Goal: Task Accomplishment & Management: Manage account settings

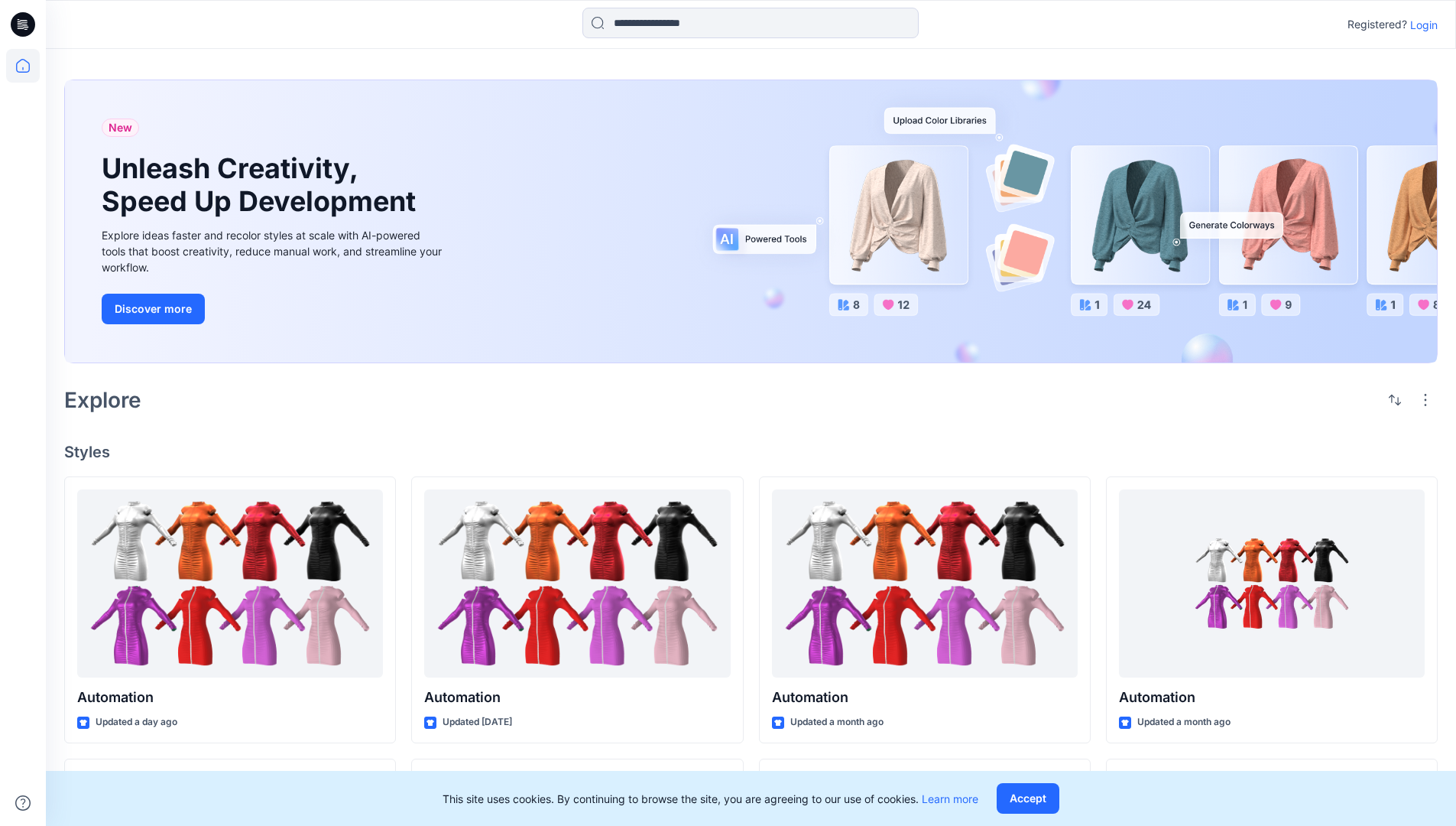
click at [1420, 24] on p "Login" at bounding box center [1424, 25] width 28 height 16
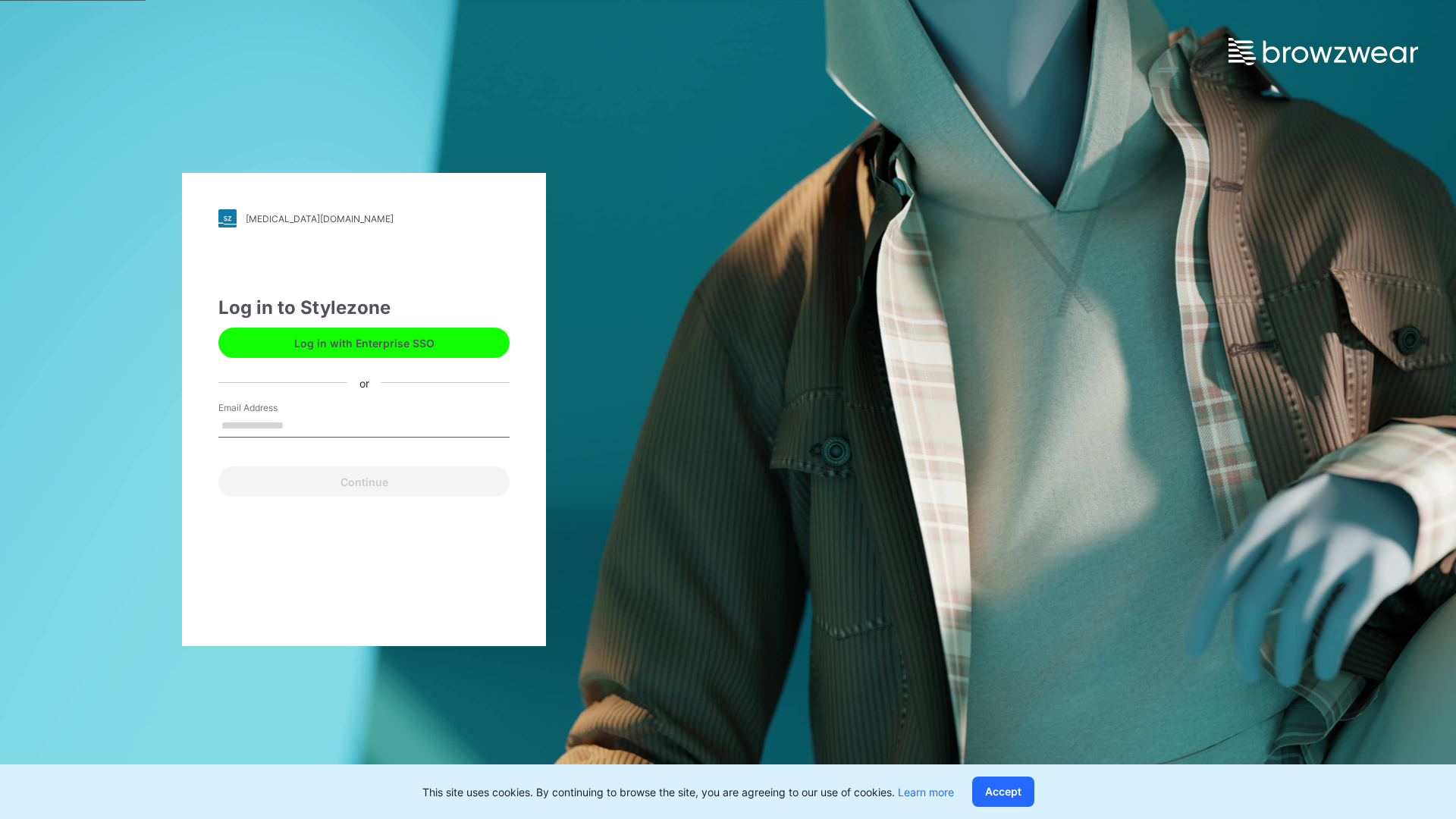
click at [300, 424] on input "Email Address" at bounding box center [364, 426] width 291 height 23
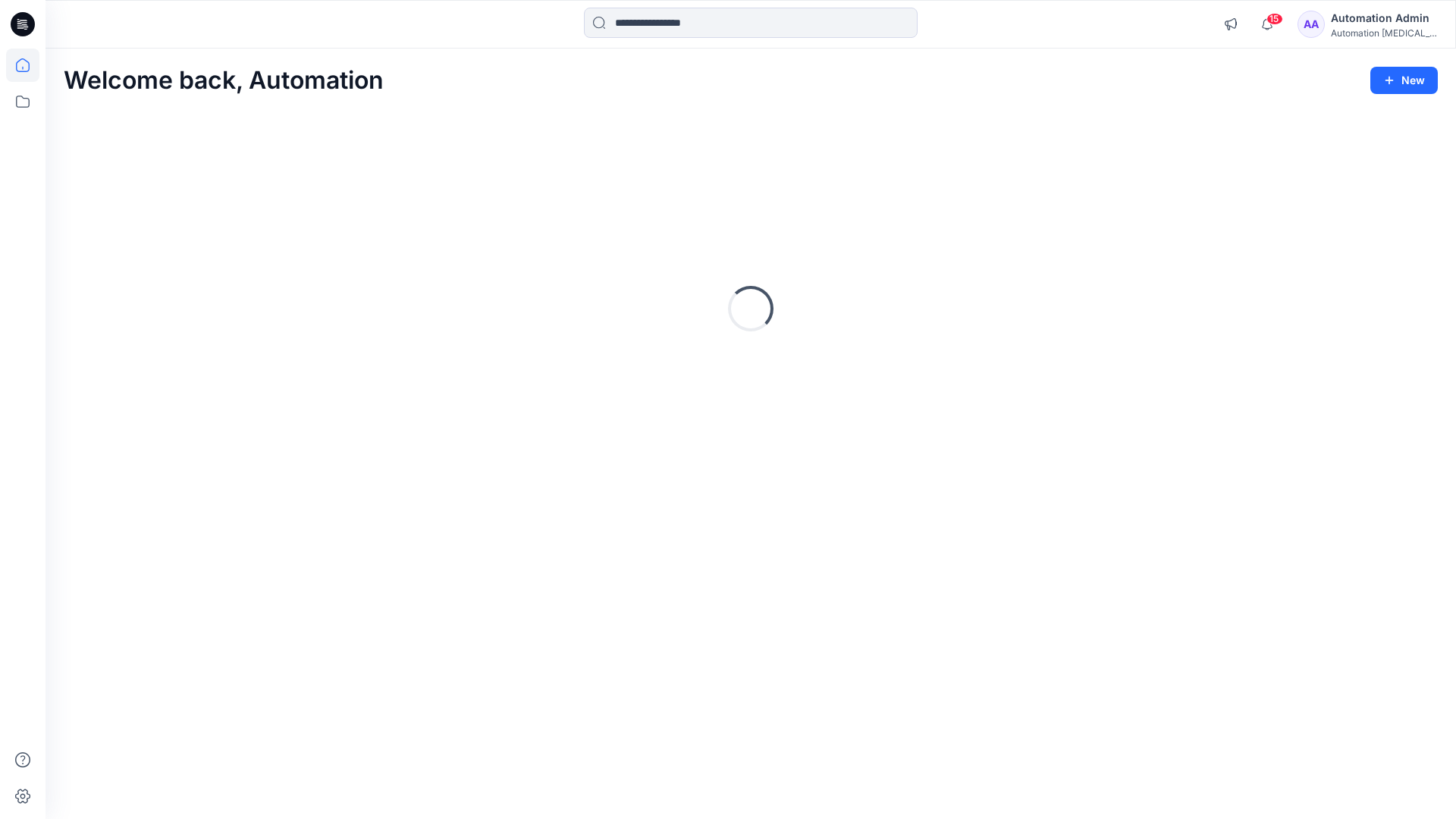
click at [29, 65] on icon at bounding box center [23, 65] width 14 height 14
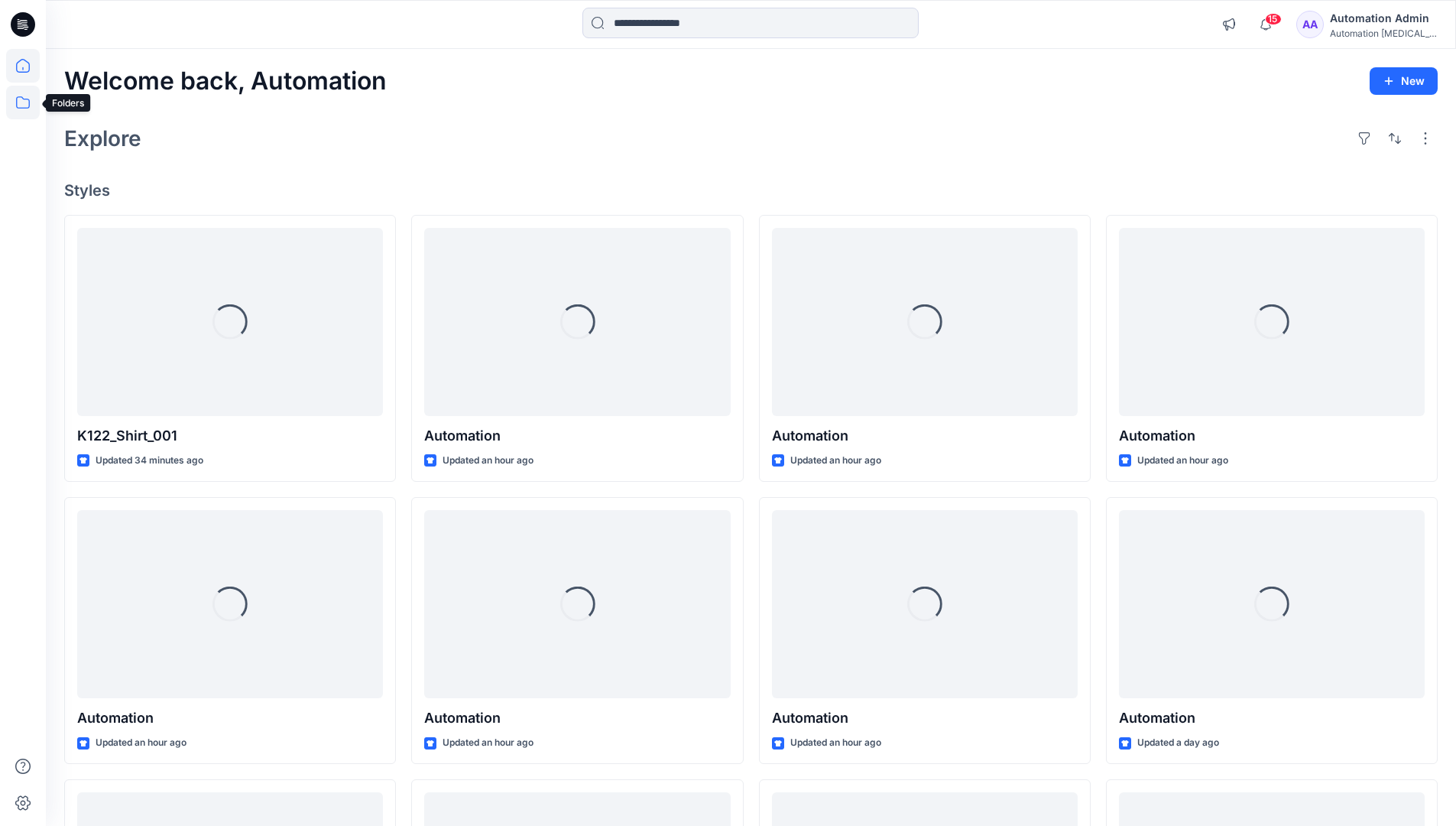
click at [28, 103] on icon at bounding box center [22, 102] width 34 height 34
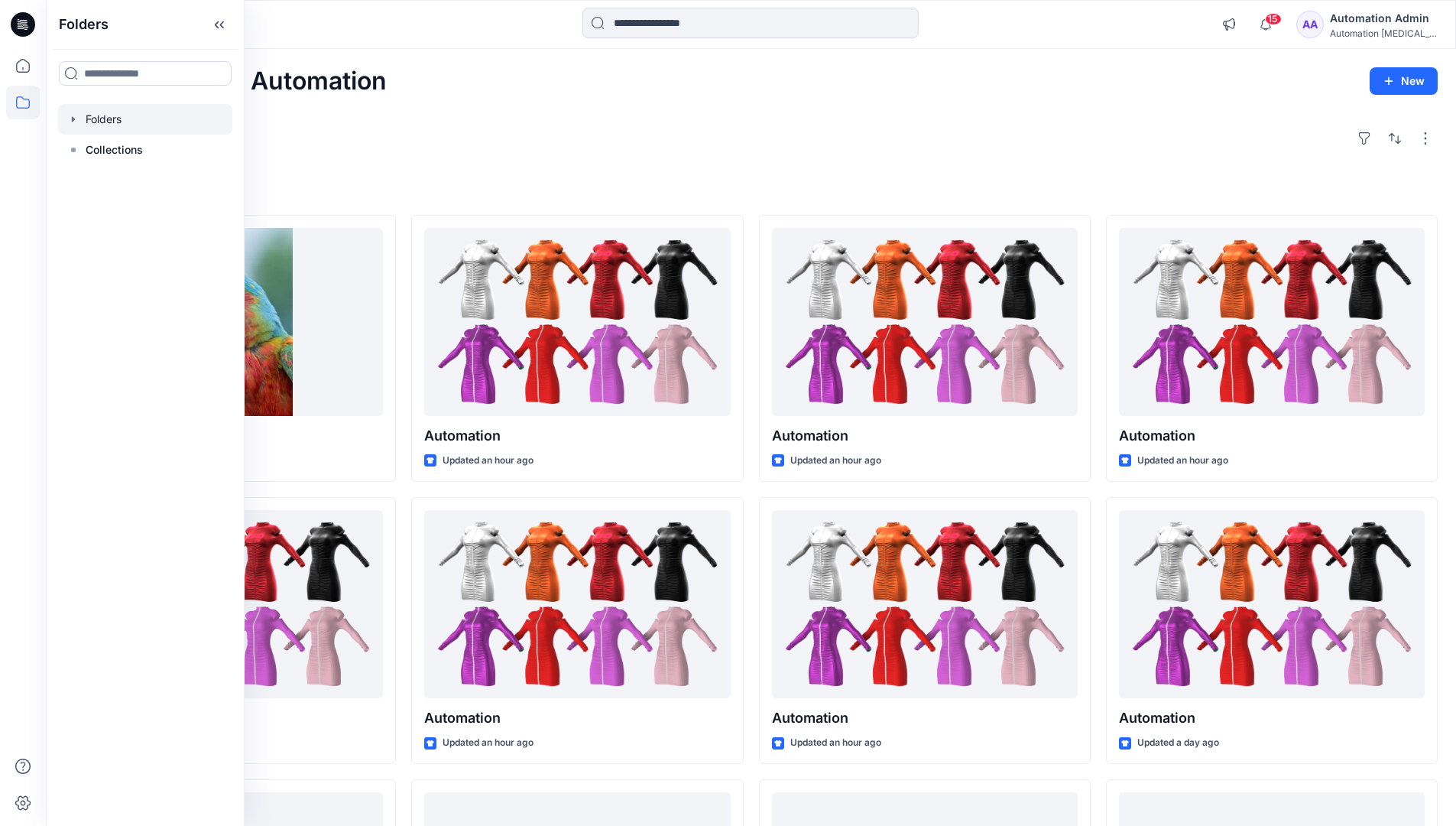
click at [106, 124] on div at bounding box center [145, 120] width 174 height 31
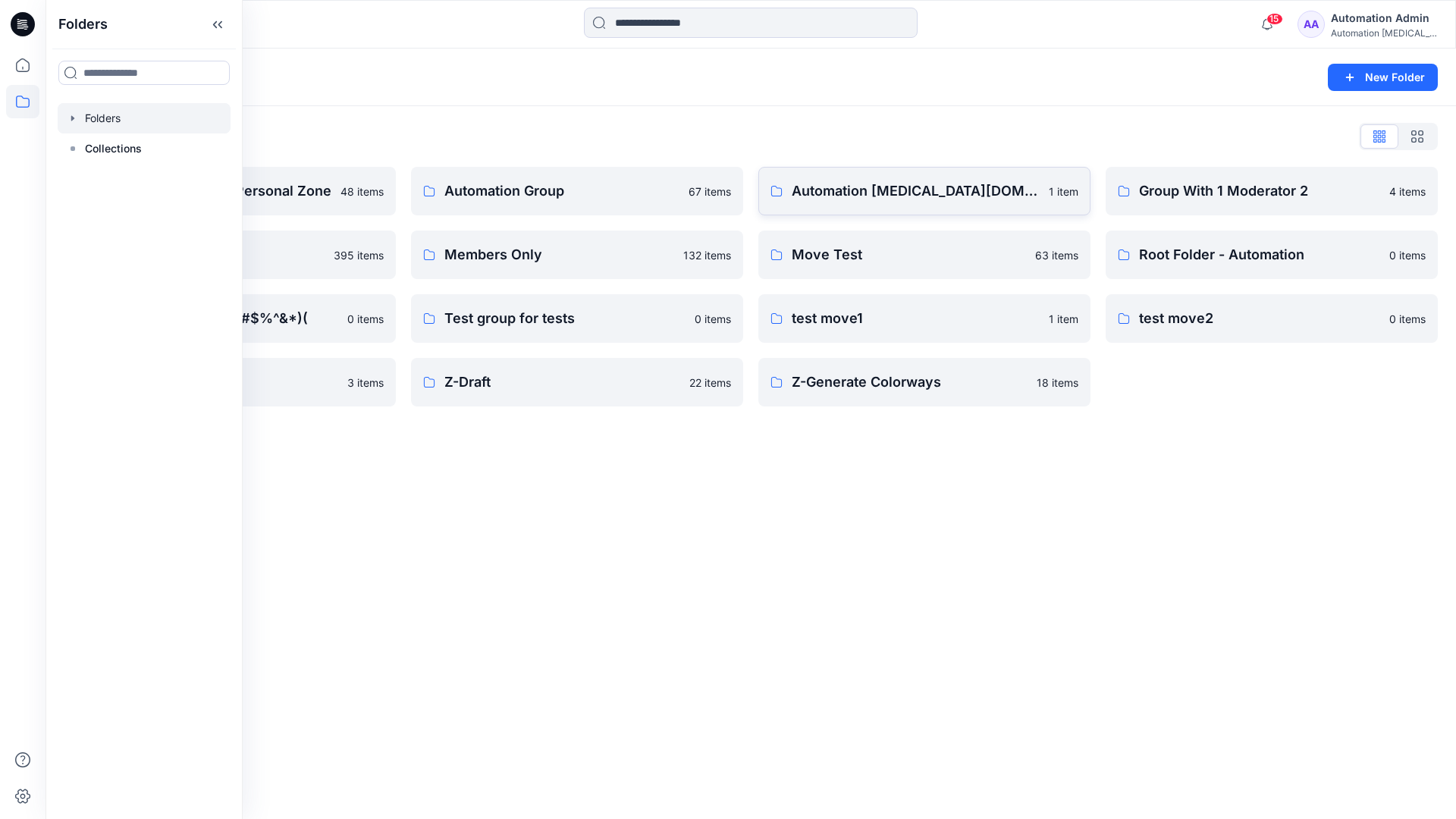
click at [819, 204] on link "Automation testim.io 1 item" at bounding box center [925, 190] width 332 height 49
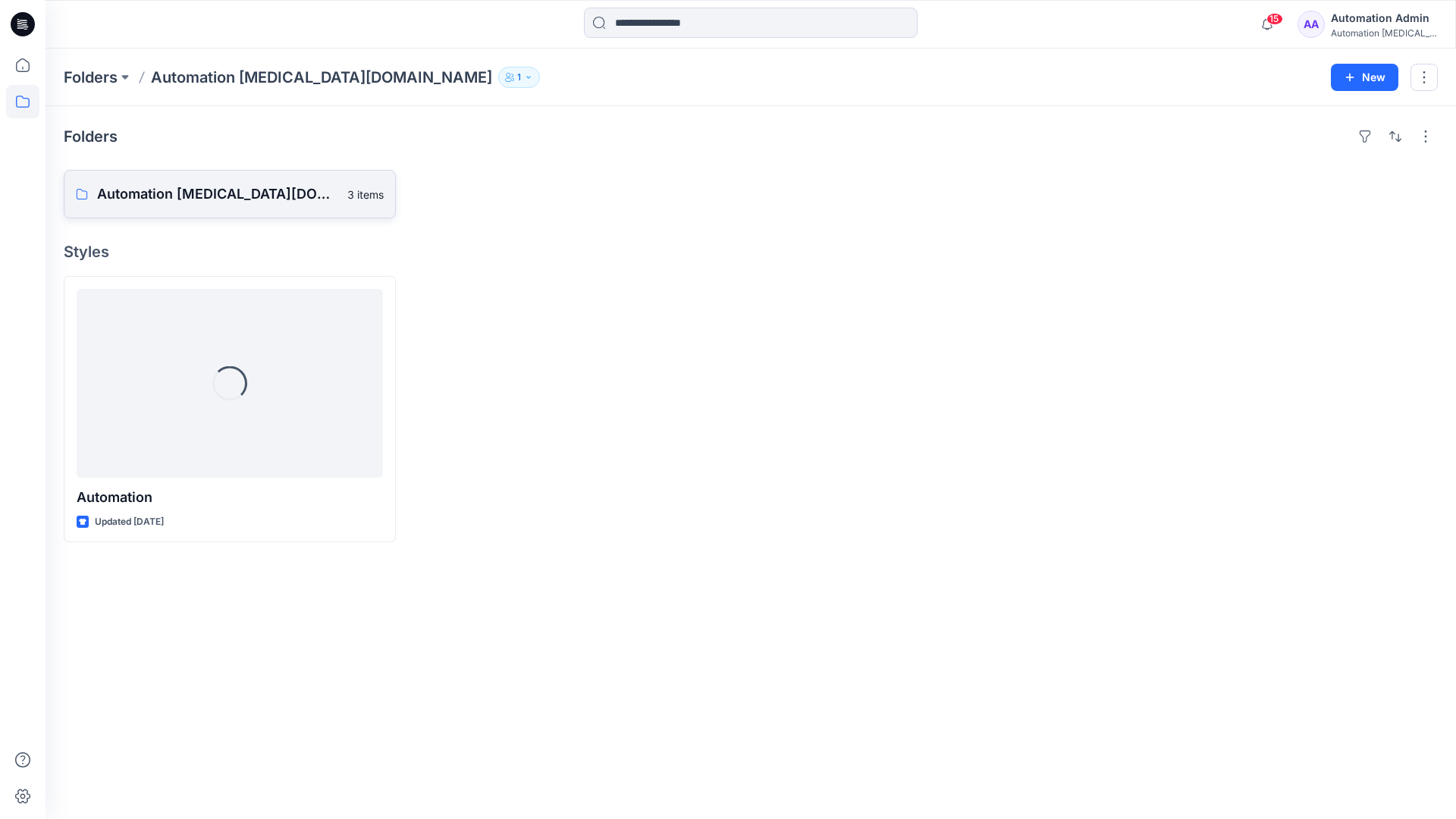
click at [201, 185] on p "Automation testim.io Board" at bounding box center [218, 194] width 241 height 21
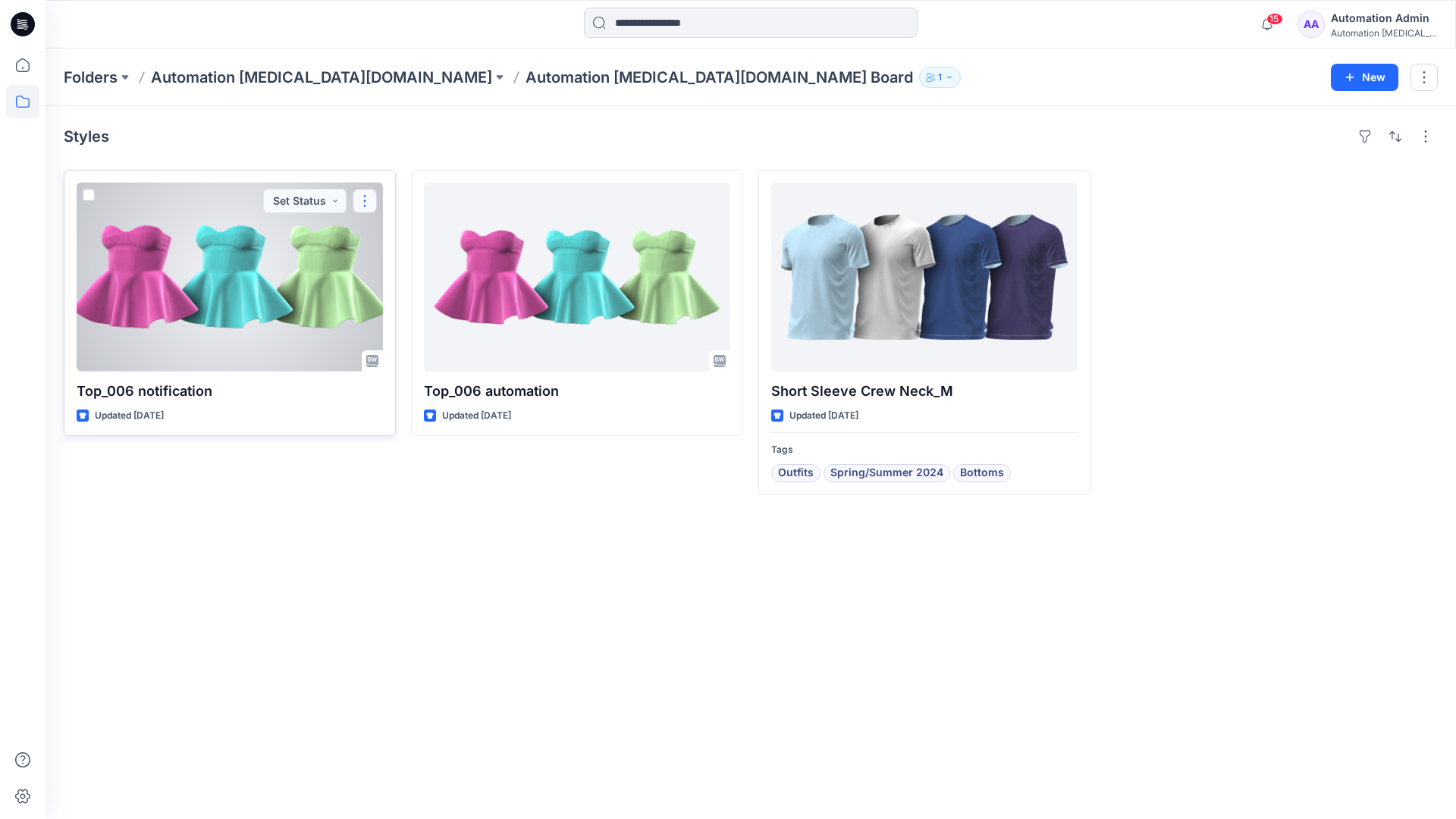
click at [365, 207] on button "button" at bounding box center [365, 201] width 24 height 24
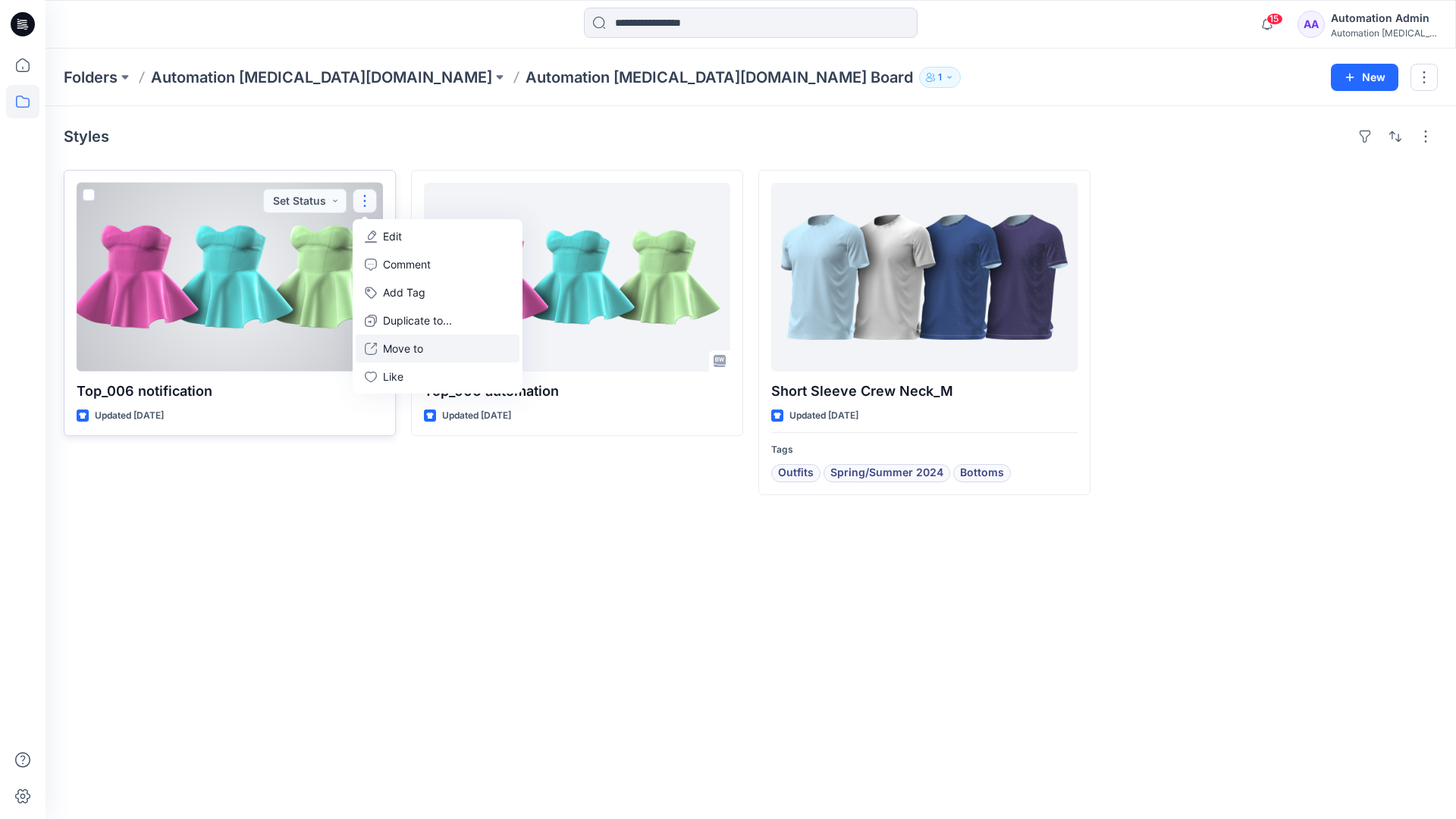
click at [379, 347] on button "Move to" at bounding box center [437, 348] width 164 height 28
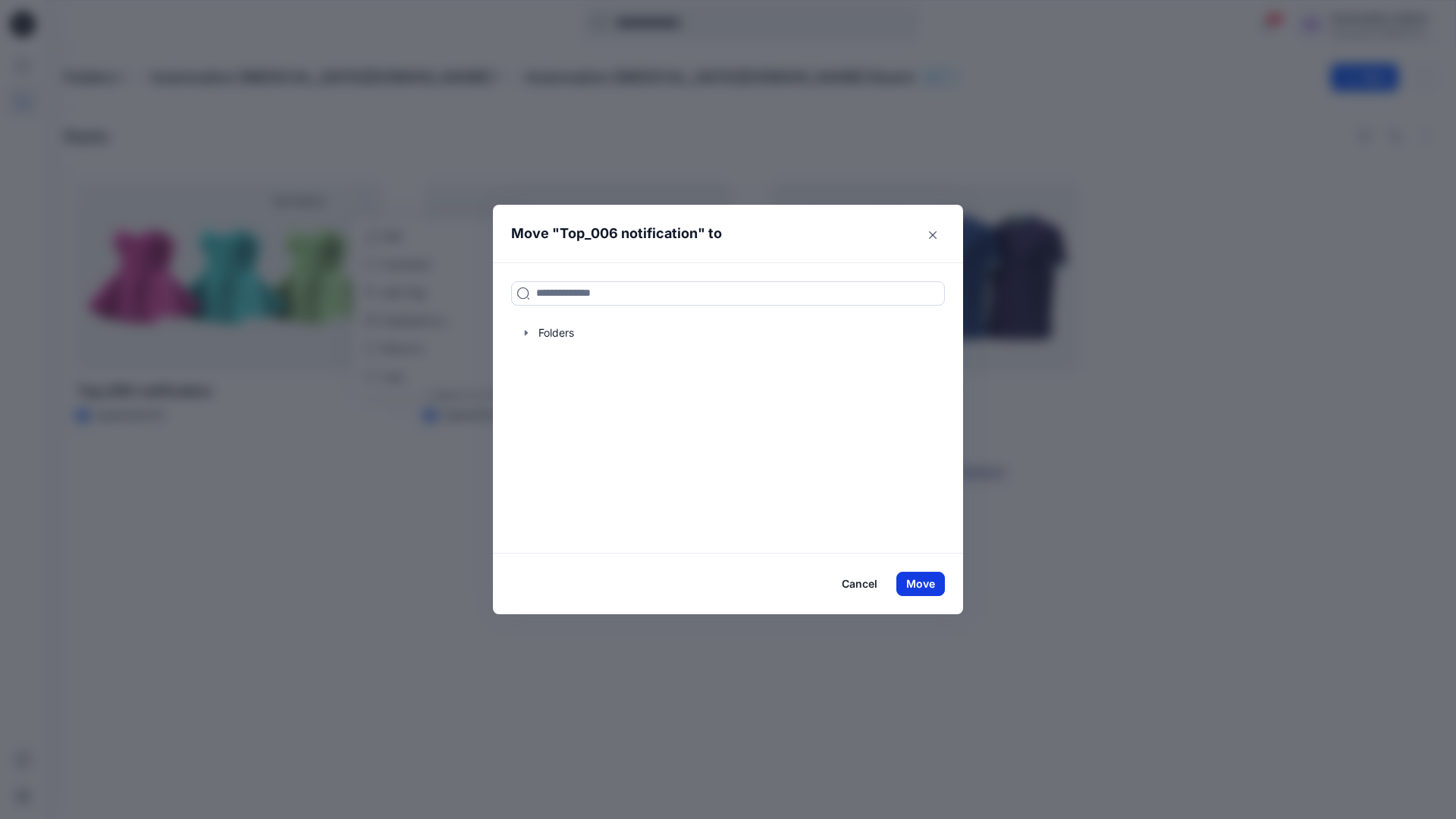
click at [926, 586] on button "Move" at bounding box center [920, 583] width 49 height 24
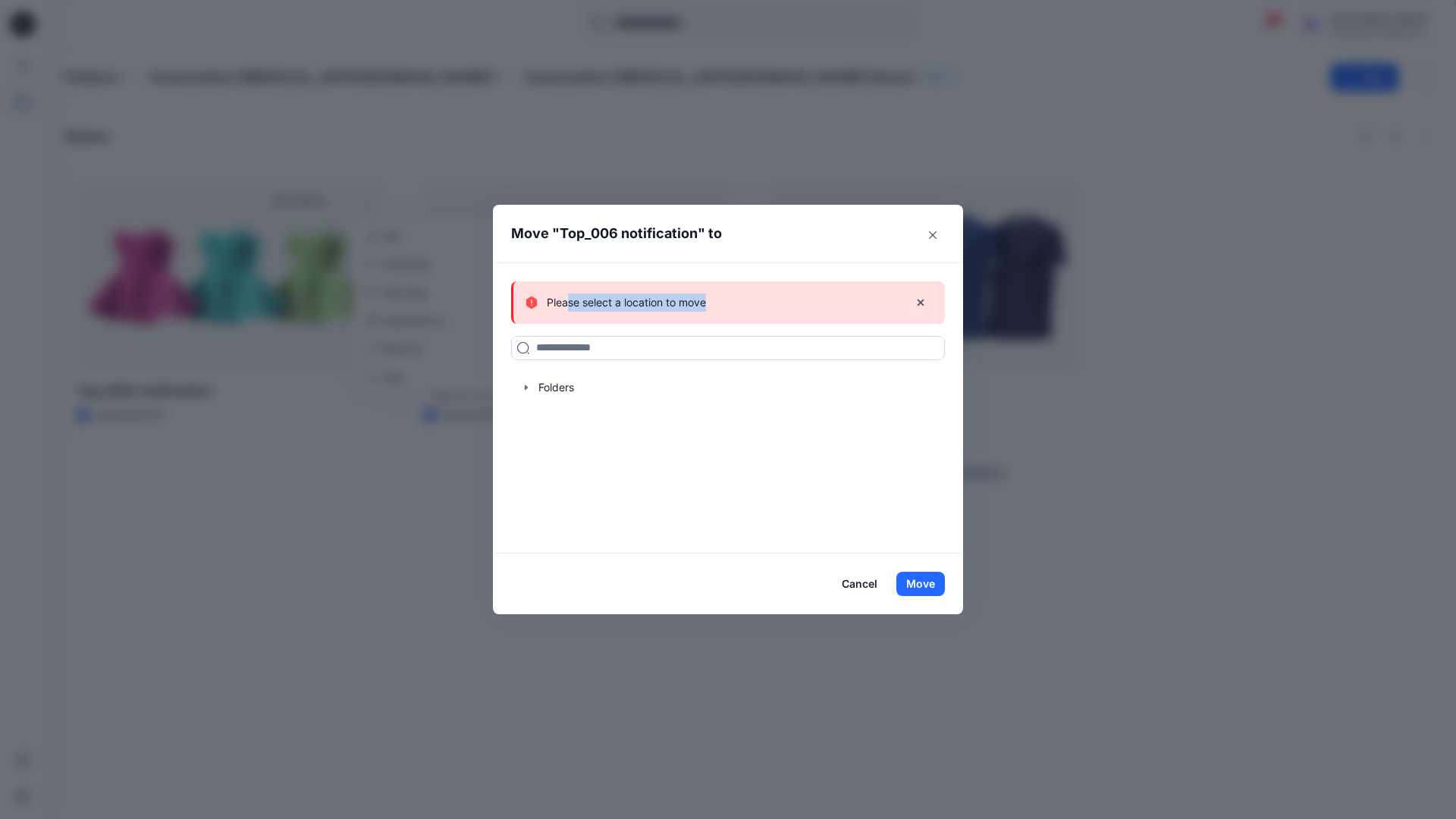
drag, startPoint x: 926, startPoint y: 586, endPoint x: 569, endPoint y: 298, distance: 458.7
click at [569, 298] on div "Please select a location to move" at bounding box center [711, 302] width 371 height 18
click at [921, 304] on icon "button" at bounding box center [921, 302] width 12 height 12
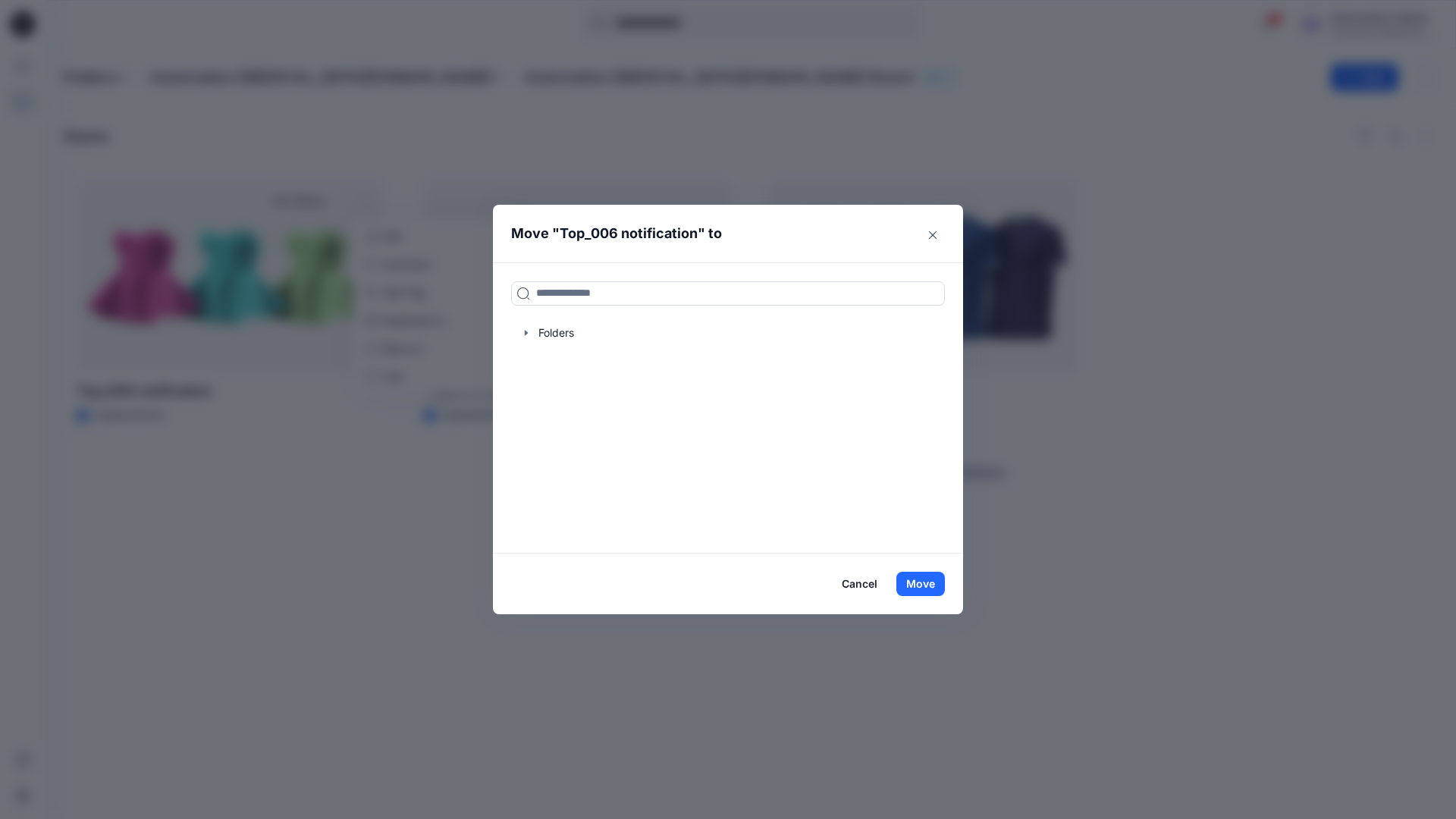
click at [858, 585] on button "Cancel" at bounding box center [860, 583] width 56 height 24
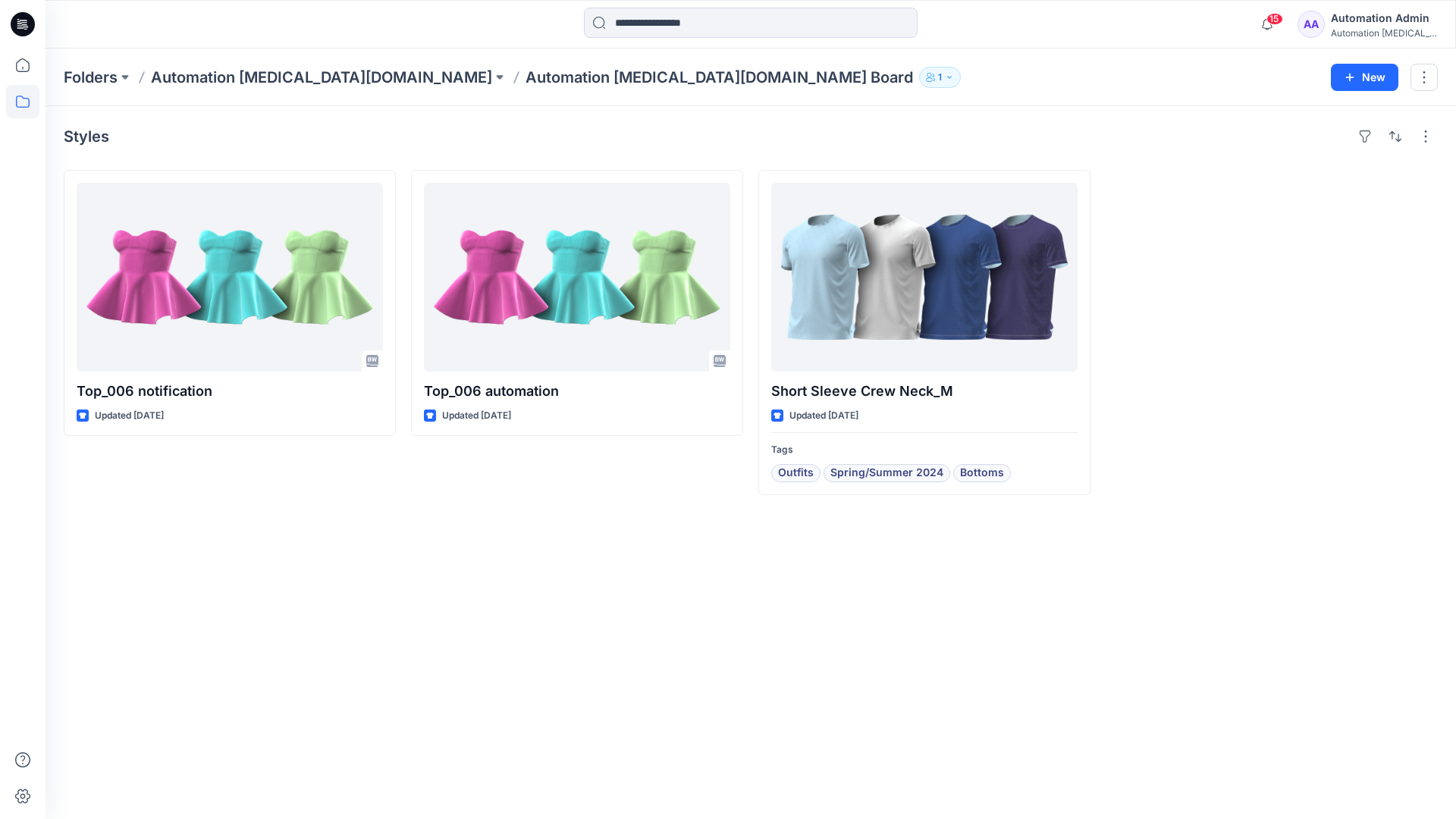
click at [1351, 28] on div "Automation [MEDICAL_DATA]..." at bounding box center [1384, 32] width 106 height 11
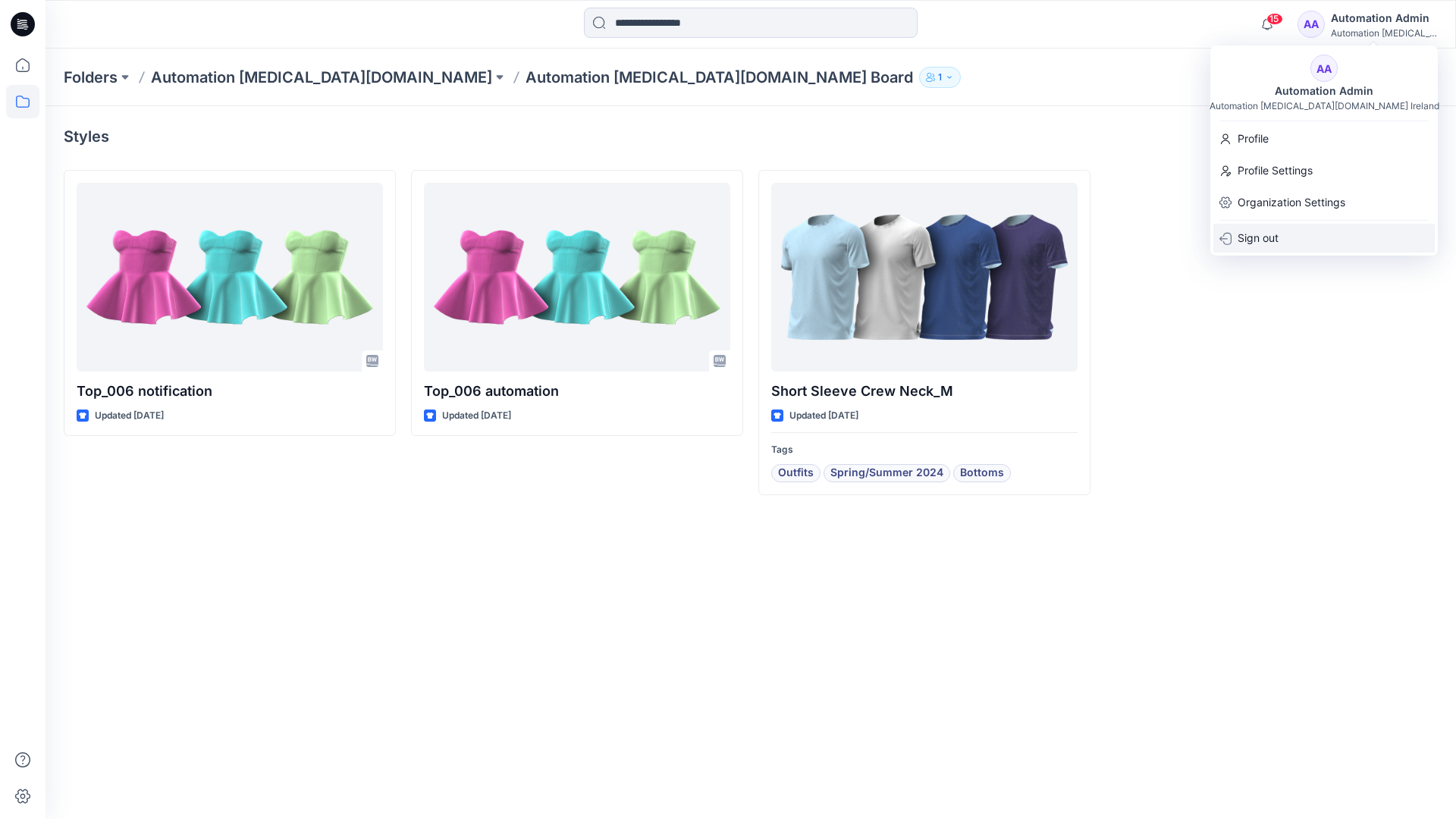
click at [1279, 245] on p "Sign out" at bounding box center [1259, 238] width 41 height 29
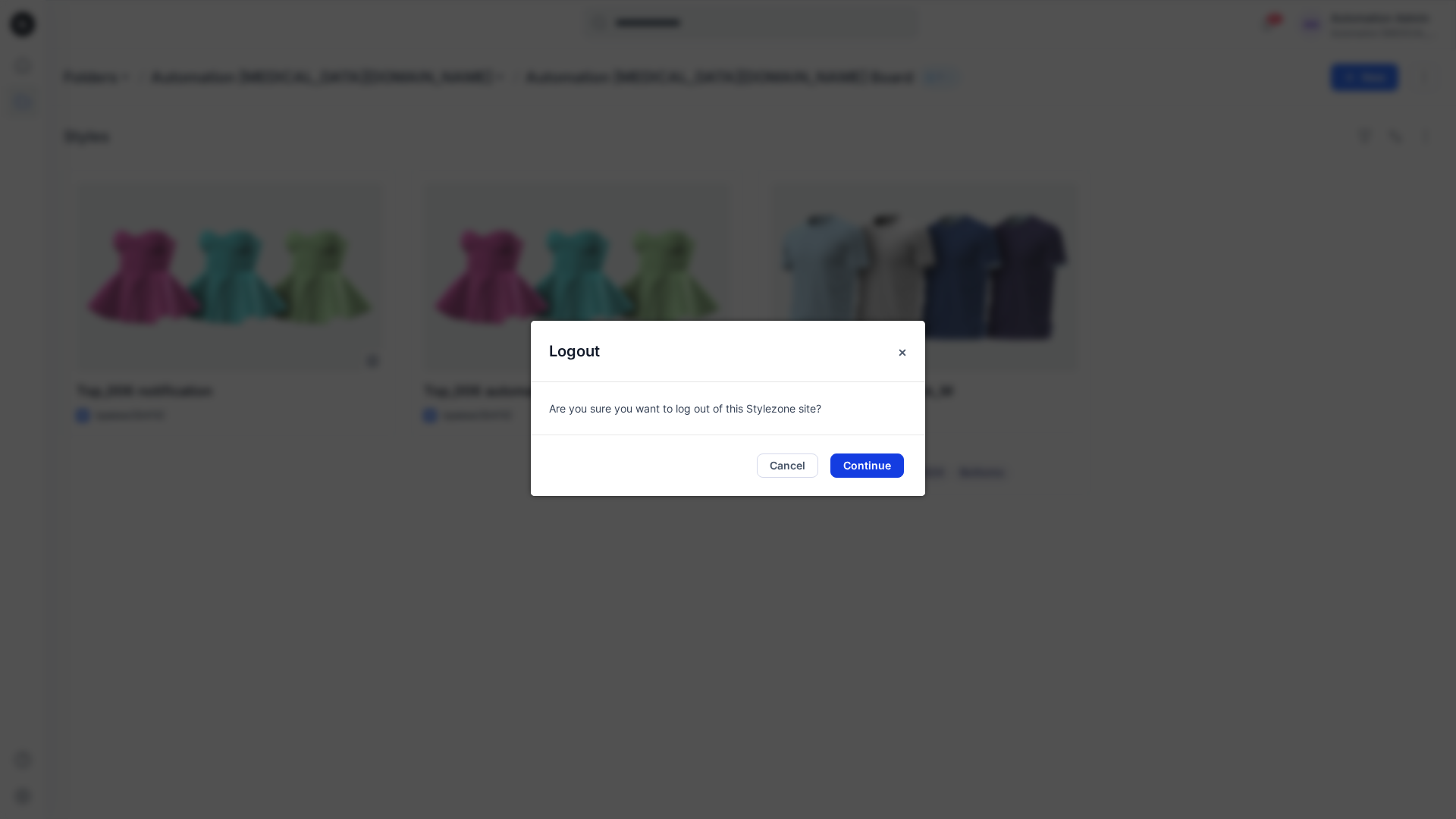
click at [883, 460] on button "Continue" at bounding box center [867, 465] width 73 height 24
